Goal: Task Accomplishment & Management: Complete application form

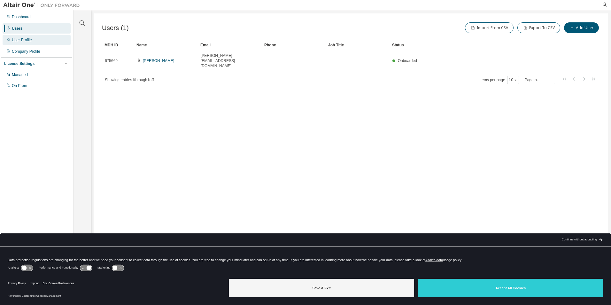
click at [30, 41] on div "User Profile" at bounding box center [22, 39] width 20 height 5
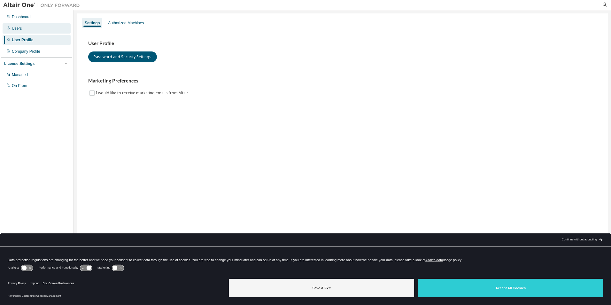
click at [24, 31] on div "Users" at bounding box center [37, 28] width 68 height 10
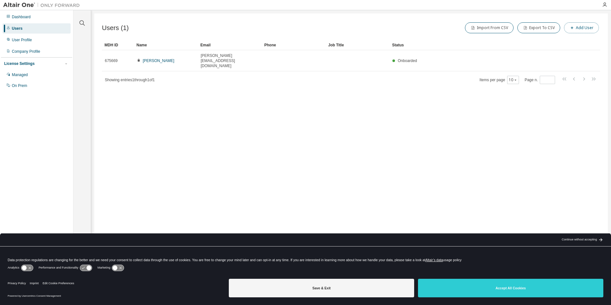
click at [584, 27] on button "Add User" at bounding box center [581, 27] width 35 height 11
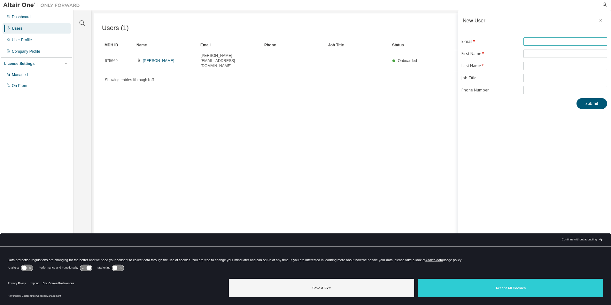
click at [549, 41] on input "text" at bounding box center [565, 41] width 81 height 5
type input "**********"
click at [572, 52] on input "text" at bounding box center [565, 53] width 81 height 5
type input "******"
click at [540, 65] on input "text" at bounding box center [565, 65] width 81 height 5
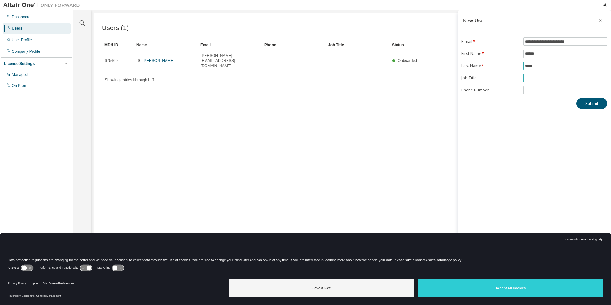
type input "*****"
click at [530, 79] on input "text" at bounding box center [565, 77] width 81 height 5
click at [486, 108] on div "Submit" at bounding box center [534, 103] width 146 height 11
click at [591, 103] on button "Submit" at bounding box center [591, 103] width 31 height 11
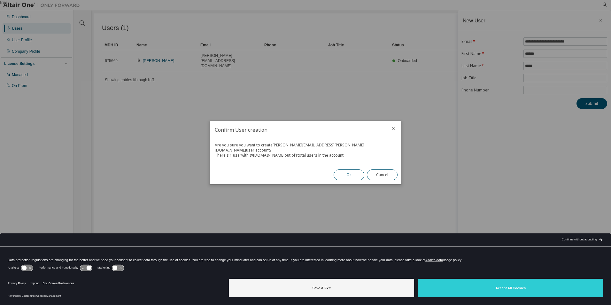
click at [348, 169] on button "Ok" at bounding box center [349, 174] width 31 height 11
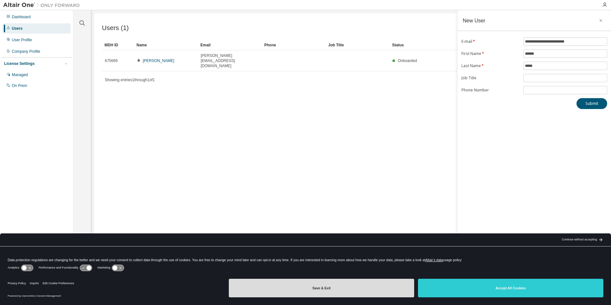
click at [377, 284] on button "Save & Exit" at bounding box center [321, 288] width 185 height 19
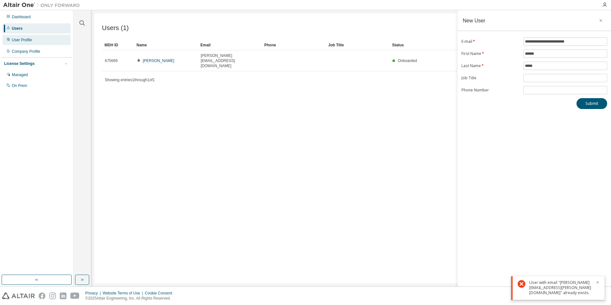
click at [27, 39] on div "User Profile" at bounding box center [22, 39] width 20 height 5
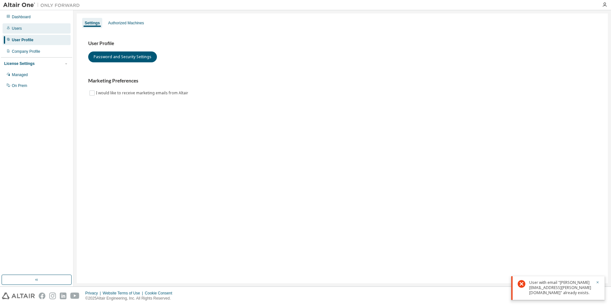
click at [24, 30] on div "Users" at bounding box center [37, 28] width 68 height 10
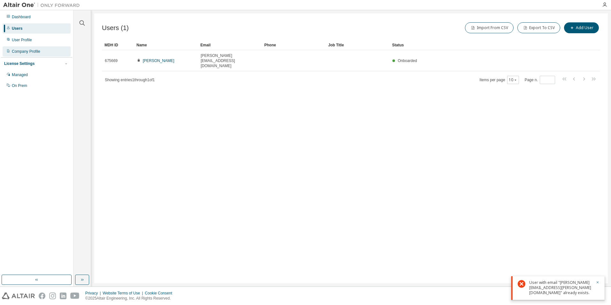
click at [33, 51] on div "Company Profile" at bounding box center [26, 51] width 28 height 5
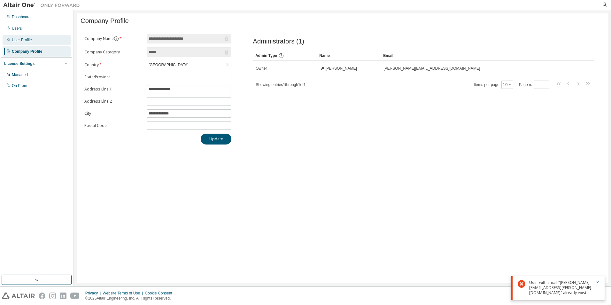
click at [28, 38] on div "User Profile" at bounding box center [22, 39] width 20 height 5
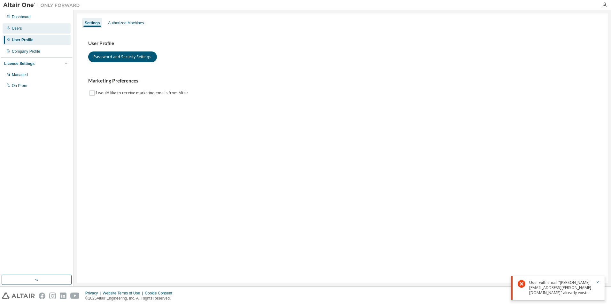
click at [22, 27] on div "Users" at bounding box center [37, 28] width 68 height 10
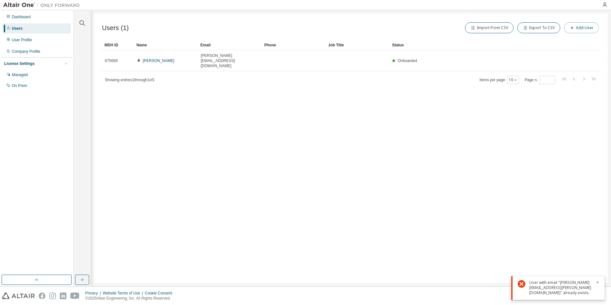
click at [582, 25] on button "Add User" at bounding box center [581, 27] width 35 height 11
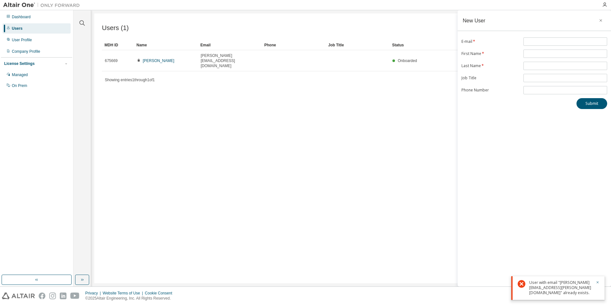
click at [550, 284] on div "User with email "norman.dathe@lmg-gmbh.com" already exists." at bounding box center [560, 287] width 63 height 15
click at [598, 282] on icon "button" at bounding box center [598, 282] width 2 height 2
click at [601, 20] on icon "button" at bounding box center [600, 20] width 3 height 3
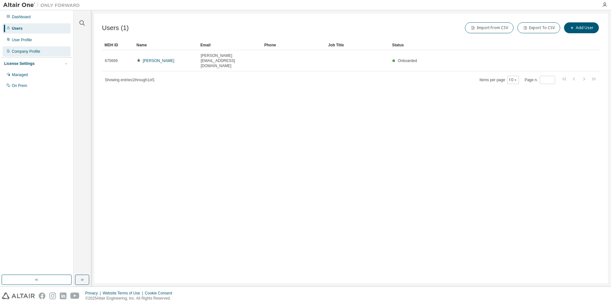
click at [42, 51] on div "Company Profile" at bounding box center [37, 51] width 68 height 10
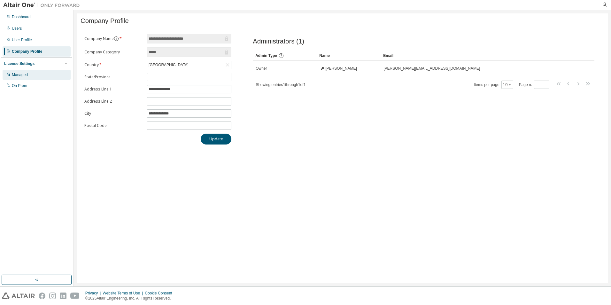
click at [32, 75] on div "Managed" at bounding box center [37, 75] width 68 height 10
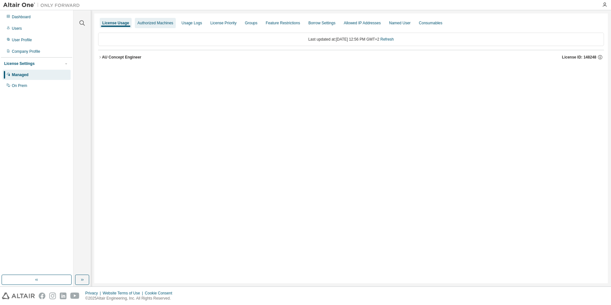
click at [156, 22] on div "Authorized Machines" at bounding box center [155, 22] width 36 height 5
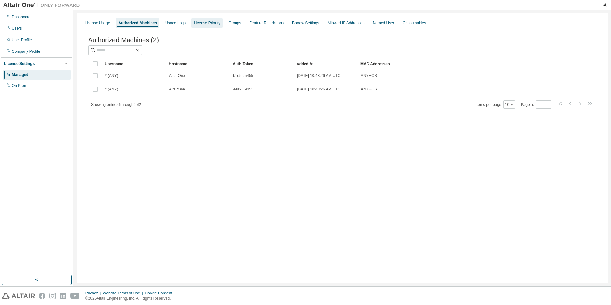
click at [202, 23] on div "License Priority" at bounding box center [207, 22] width 26 height 5
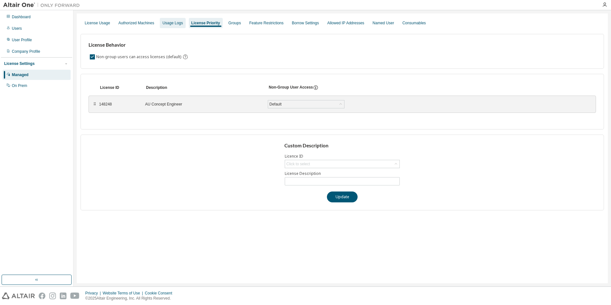
click at [162, 24] on div "Usage Logs" at bounding box center [172, 22] width 20 height 5
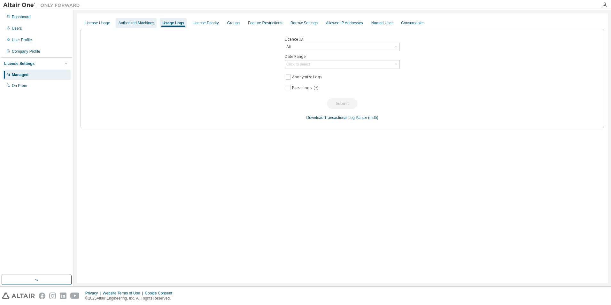
click at [142, 24] on div "Authorized Machines" at bounding box center [136, 22] width 36 height 5
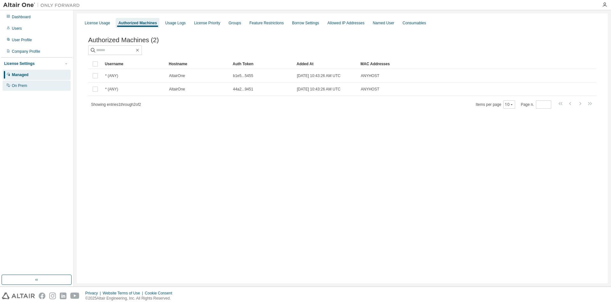
click at [30, 85] on div "On Prem" at bounding box center [37, 86] width 68 height 10
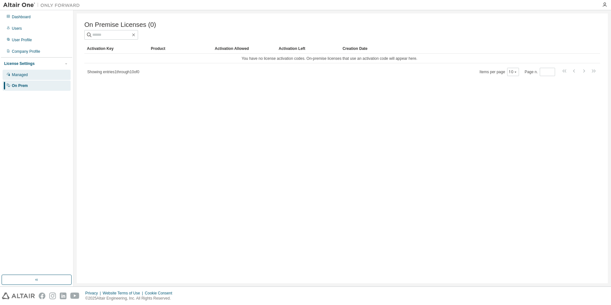
click at [31, 75] on div "Managed" at bounding box center [37, 75] width 68 height 10
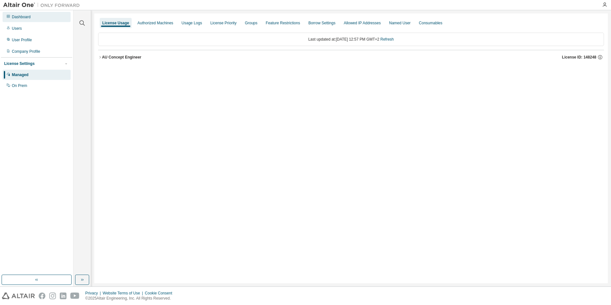
click at [34, 17] on div "Dashboard" at bounding box center [37, 17] width 68 height 10
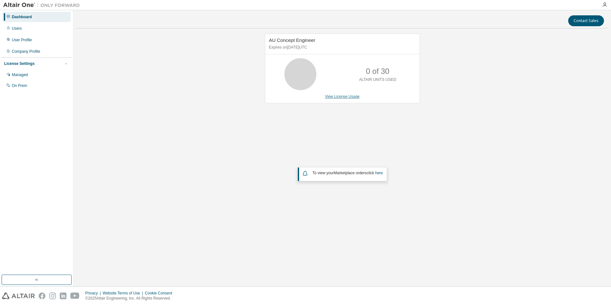
click at [346, 97] on link "View License Usage" at bounding box center [342, 96] width 35 height 4
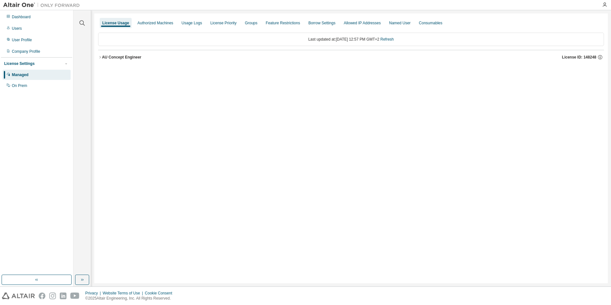
click at [102, 58] on div "AU Concept Engineer" at bounding box center [121, 57] width 39 height 5
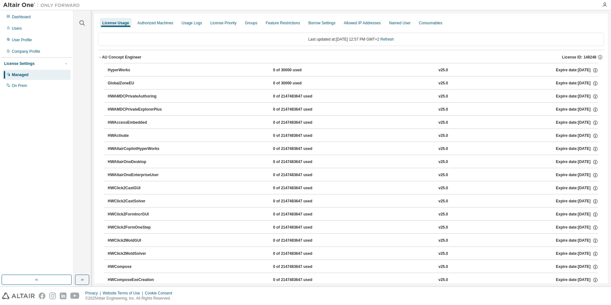
click at [102, 58] on div "AU Concept Engineer" at bounding box center [121, 57] width 39 height 5
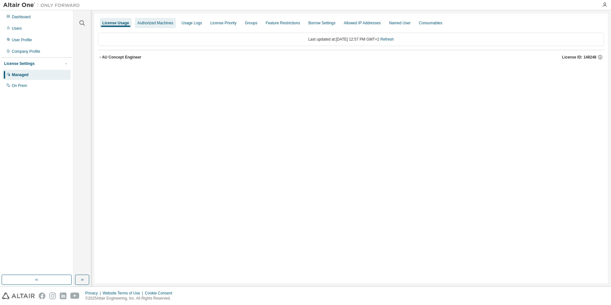
click at [146, 23] on div "Authorized Machines" at bounding box center [155, 22] width 36 height 5
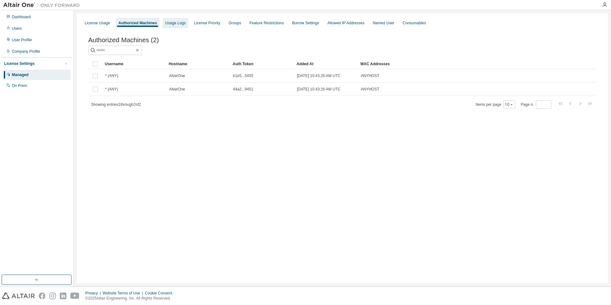
click at [175, 23] on div "Usage Logs" at bounding box center [175, 22] width 20 height 5
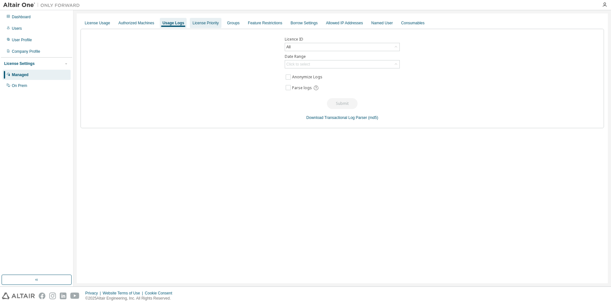
click at [204, 23] on div "License Priority" at bounding box center [205, 22] width 26 height 5
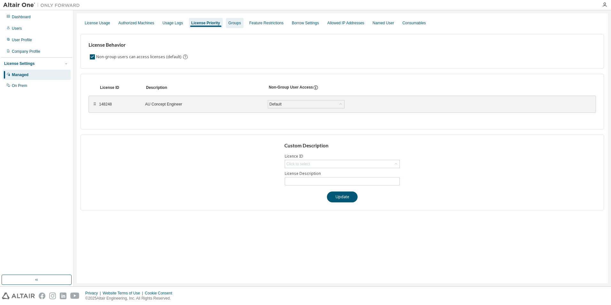
click at [238, 28] on div "Groups" at bounding box center [235, 23] width 18 height 10
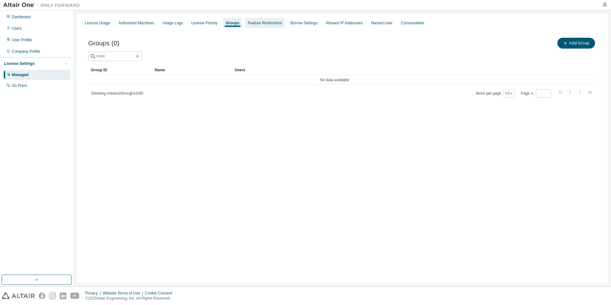
click at [255, 23] on div "Feature Restrictions" at bounding box center [265, 22] width 34 height 5
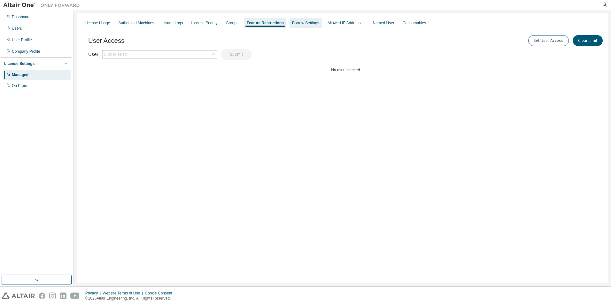
click at [304, 22] on div "Borrow Settings" at bounding box center [305, 22] width 27 height 5
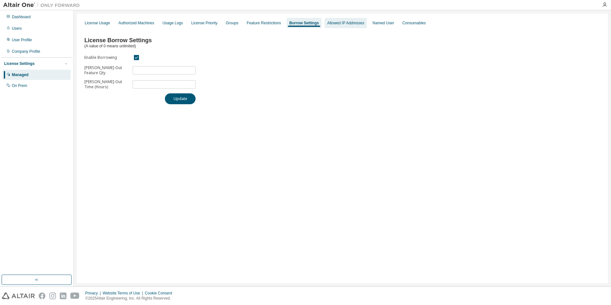
click at [343, 25] on div "Allowed IP Addresses" at bounding box center [345, 22] width 37 height 5
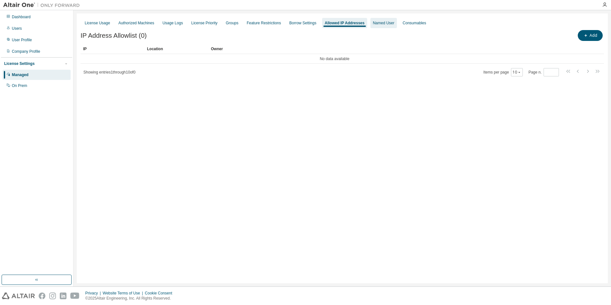
click at [379, 25] on div "Named User" at bounding box center [383, 22] width 21 height 5
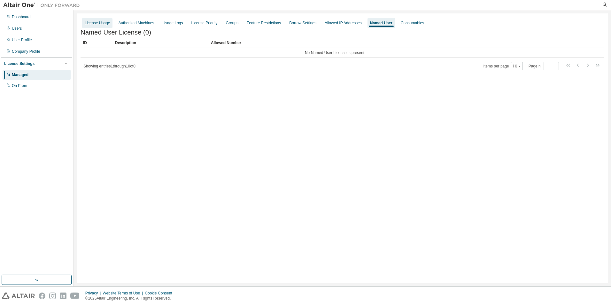
click at [103, 24] on div "License Usage" at bounding box center [97, 22] width 25 height 5
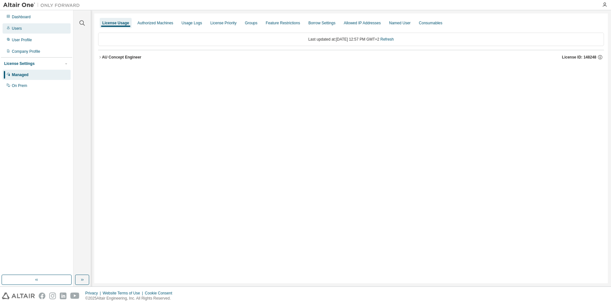
click at [33, 29] on div "Users" at bounding box center [37, 28] width 68 height 10
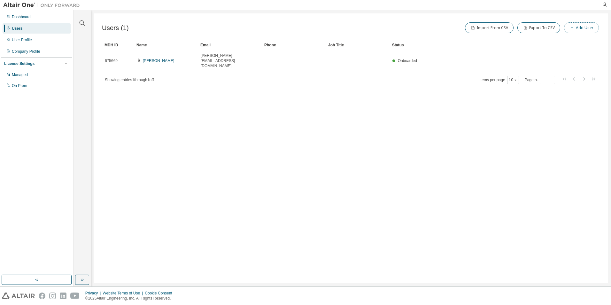
click at [584, 26] on button "Add User" at bounding box center [581, 27] width 35 height 11
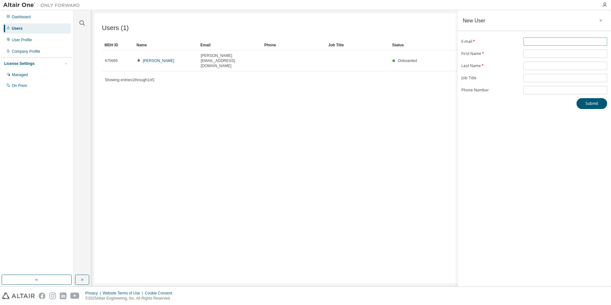
click at [549, 42] on input "text" at bounding box center [565, 41] width 81 height 5
type input "**********"
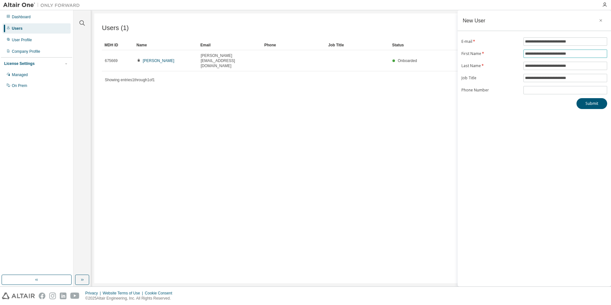
drag, startPoint x: 586, startPoint y: 53, endPoint x: 518, endPoint y: 57, distance: 68.1
click at [518, 57] on form "**********" at bounding box center [534, 65] width 146 height 57
type input "*"
drag, startPoint x: 579, startPoint y: 54, endPoint x: 498, endPoint y: 55, distance: 80.8
click at [498, 55] on form "**********" at bounding box center [534, 65] width 146 height 57
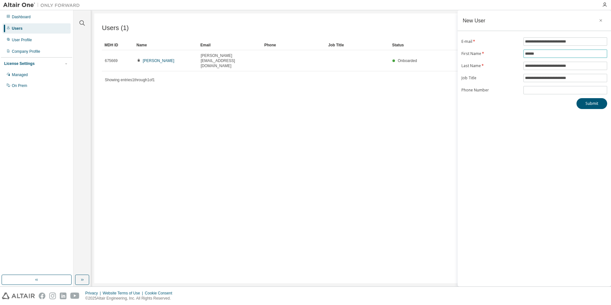
type input "******"
click at [595, 103] on button "Submit" at bounding box center [591, 103] width 31 height 11
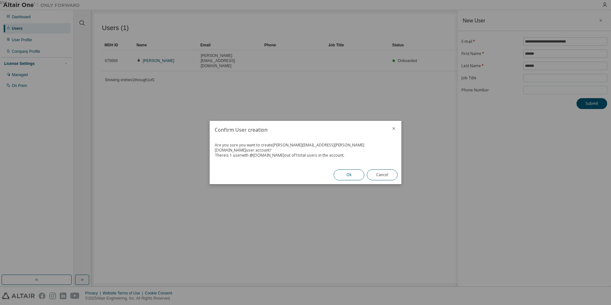
click at [344, 171] on button "Ok" at bounding box center [349, 174] width 31 height 11
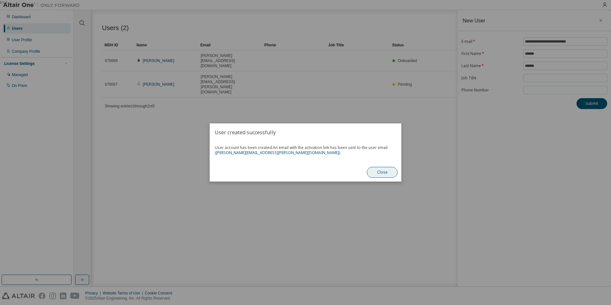
click at [382, 173] on button "Close" at bounding box center [382, 172] width 31 height 11
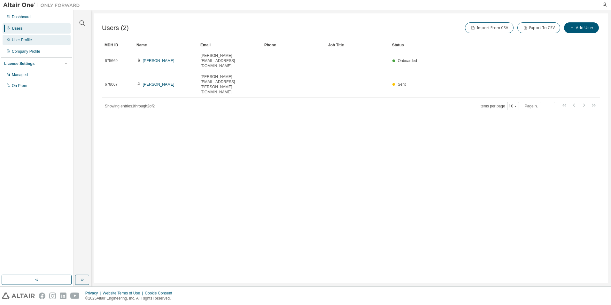
click at [34, 41] on div "User Profile" at bounding box center [37, 40] width 68 height 10
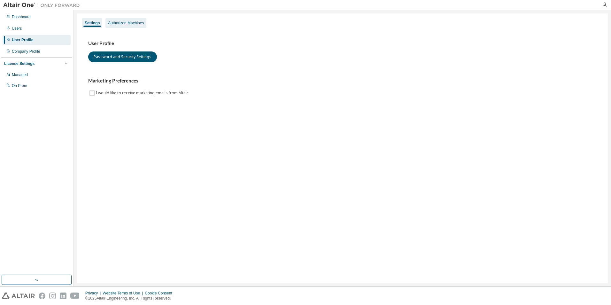
click at [122, 24] on div "Authorized Machines" at bounding box center [126, 22] width 36 height 5
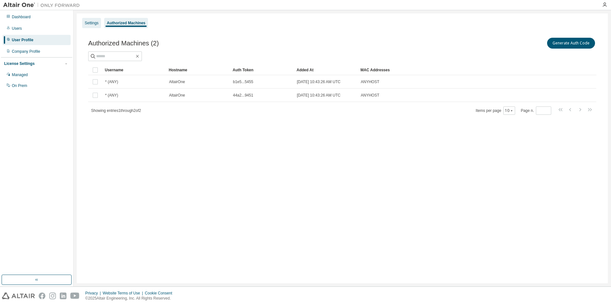
click at [96, 21] on div "Settings" at bounding box center [92, 22] width 14 height 5
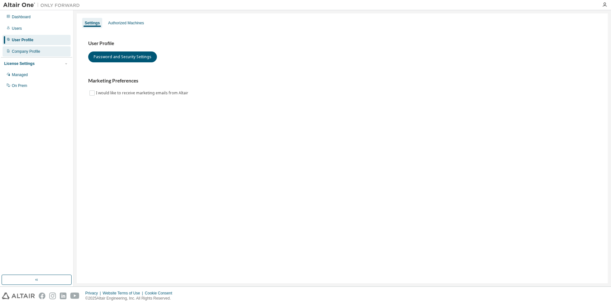
click at [34, 50] on div "Company Profile" at bounding box center [26, 51] width 28 height 5
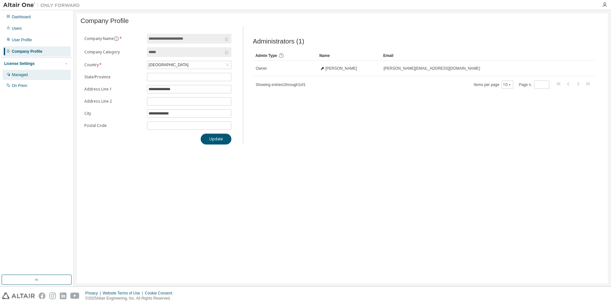
click at [27, 76] on div "Managed" at bounding box center [20, 74] width 16 height 5
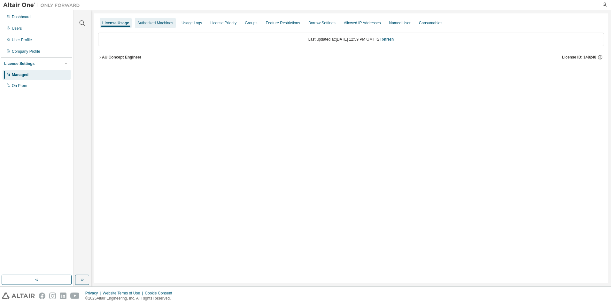
click at [154, 24] on div "Authorized Machines" at bounding box center [155, 22] width 36 height 5
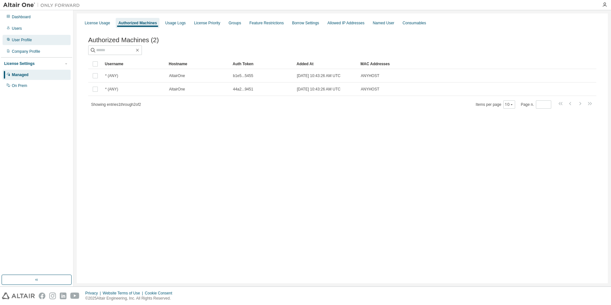
click at [26, 38] on div "User Profile" at bounding box center [22, 39] width 20 height 5
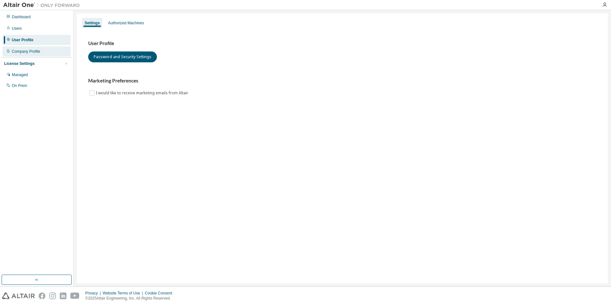
click at [33, 51] on div "Company Profile" at bounding box center [26, 51] width 28 height 5
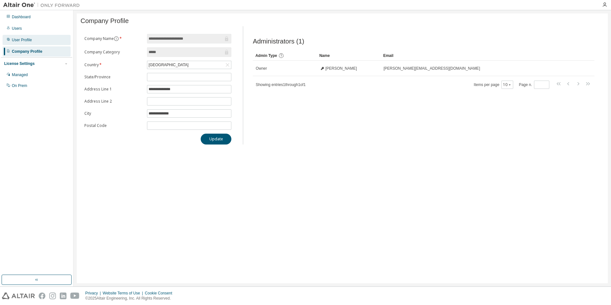
click at [38, 39] on div "User Profile" at bounding box center [37, 40] width 68 height 10
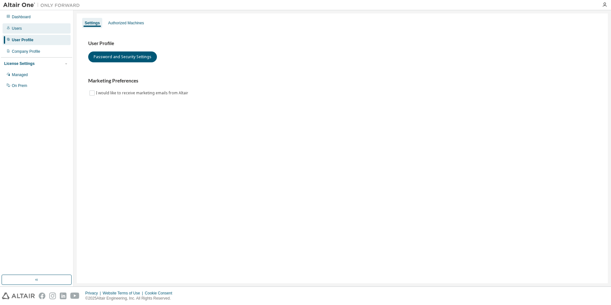
click at [26, 29] on div "Users" at bounding box center [37, 28] width 68 height 10
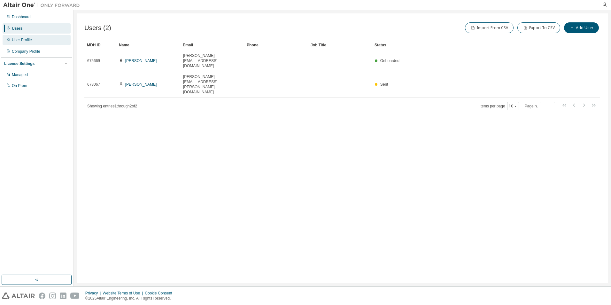
click at [25, 39] on div "User Profile" at bounding box center [22, 39] width 20 height 5
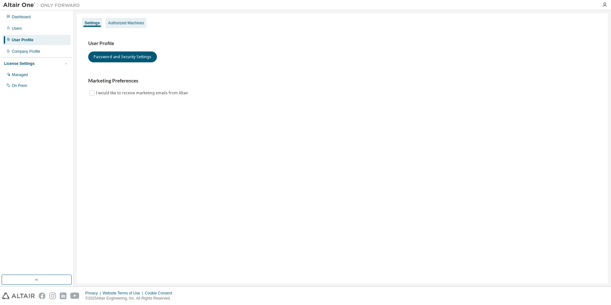
click at [114, 22] on div "Authorized Machines" at bounding box center [126, 22] width 36 height 5
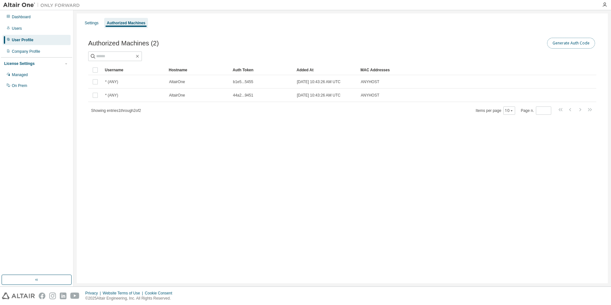
click at [559, 43] on button "Generate Auth Code" at bounding box center [571, 43] width 48 height 11
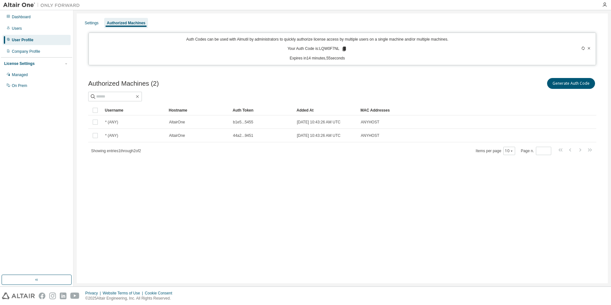
click at [365, 86] on div "Generate Auth Code" at bounding box center [469, 83] width 254 height 13
click at [589, 46] on div at bounding box center [567, 49] width 50 height 24
click at [589, 48] on icon at bounding box center [589, 48] width 3 height 2
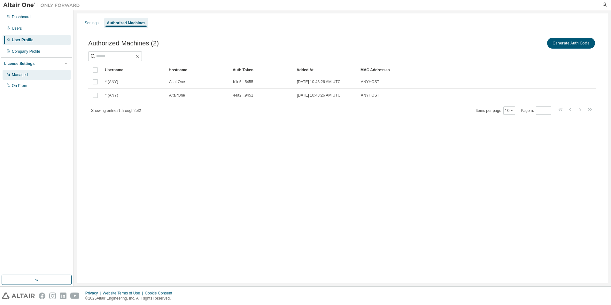
click at [30, 73] on div "Managed" at bounding box center [37, 75] width 68 height 10
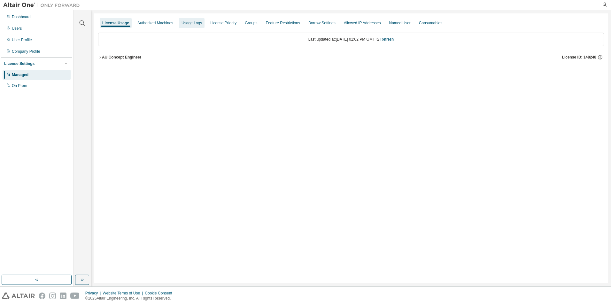
click at [188, 23] on div "Usage Logs" at bounding box center [191, 22] width 20 height 5
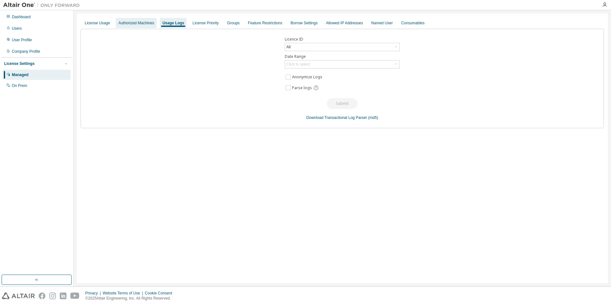
click at [147, 22] on div "Authorized Machines" at bounding box center [136, 22] width 36 height 5
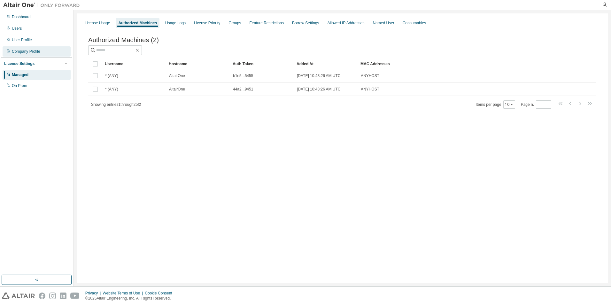
click at [37, 53] on div "Company Profile" at bounding box center [26, 51] width 28 height 5
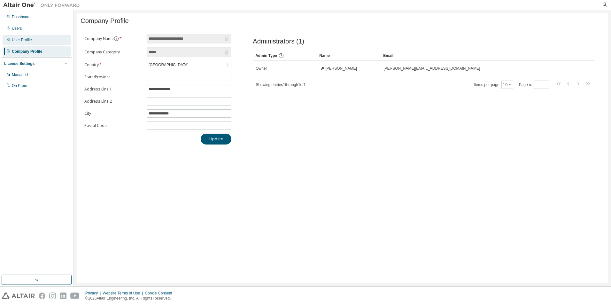
click at [31, 43] on div "User Profile" at bounding box center [37, 40] width 68 height 10
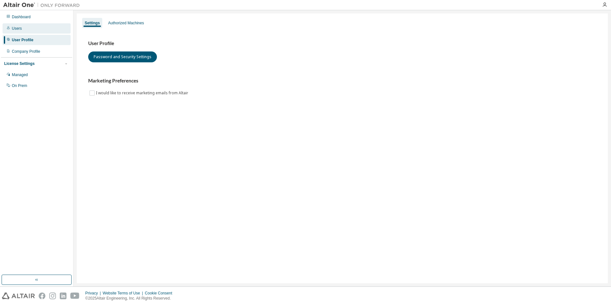
click at [29, 28] on div "Users" at bounding box center [37, 28] width 68 height 10
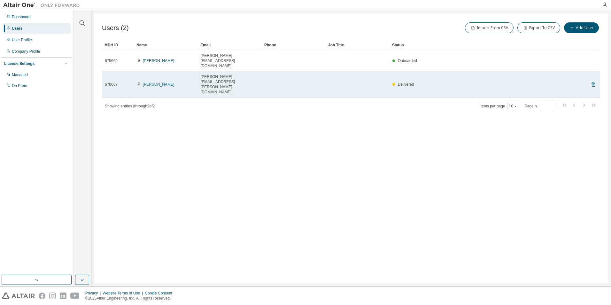
click at [152, 82] on link "[PERSON_NAME]" at bounding box center [159, 84] width 32 height 4
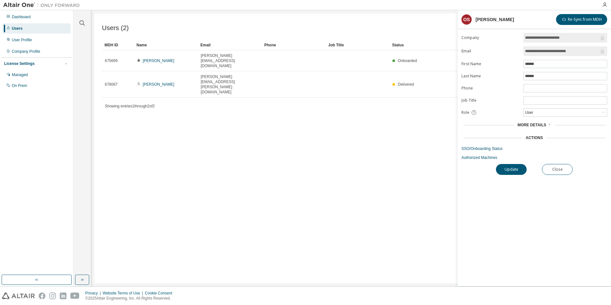
click at [537, 124] on span "More Details" at bounding box center [531, 125] width 29 height 4
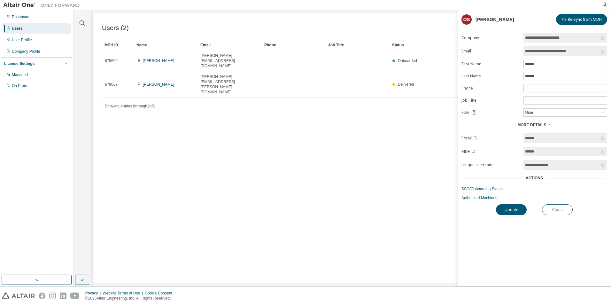
click at [537, 124] on span "More Details" at bounding box center [531, 125] width 29 height 4
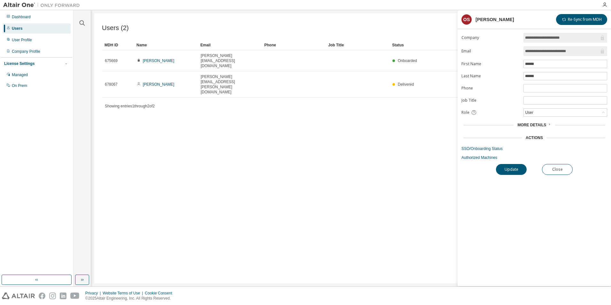
click at [270, 174] on div "Users (2) Import From CSV Export To CSV Add User Clear Load Save Save As Field …" at bounding box center [350, 148] width 513 height 270
click at [399, 127] on div "Users (2) Import From CSV Export To CSV Add User Clear Load Save Save As Field …" at bounding box center [350, 148] width 513 height 270
click at [560, 171] on button "Close" at bounding box center [557, 169] width 31 height 11
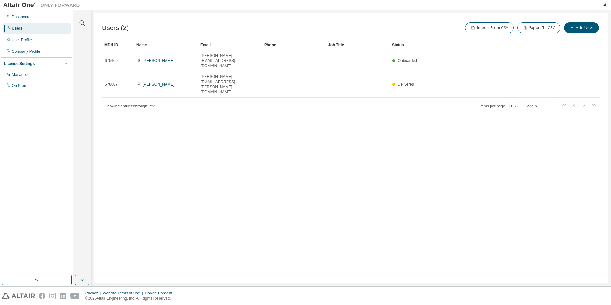
click at [336, 246] on div "Users (2) Import From CSV Export To CSV Add User Clear Load Save Save As Field …" at bounding box center [350, 148] width 513 height 270
click at [208, 129] on div "Users (2) Import From CSV Export To CSV Add User Clear Load Save Save As Field …" at bounding box center [350, 148] width 513 height 270
